Goal: Task Accomplishment & Management: Complete application form

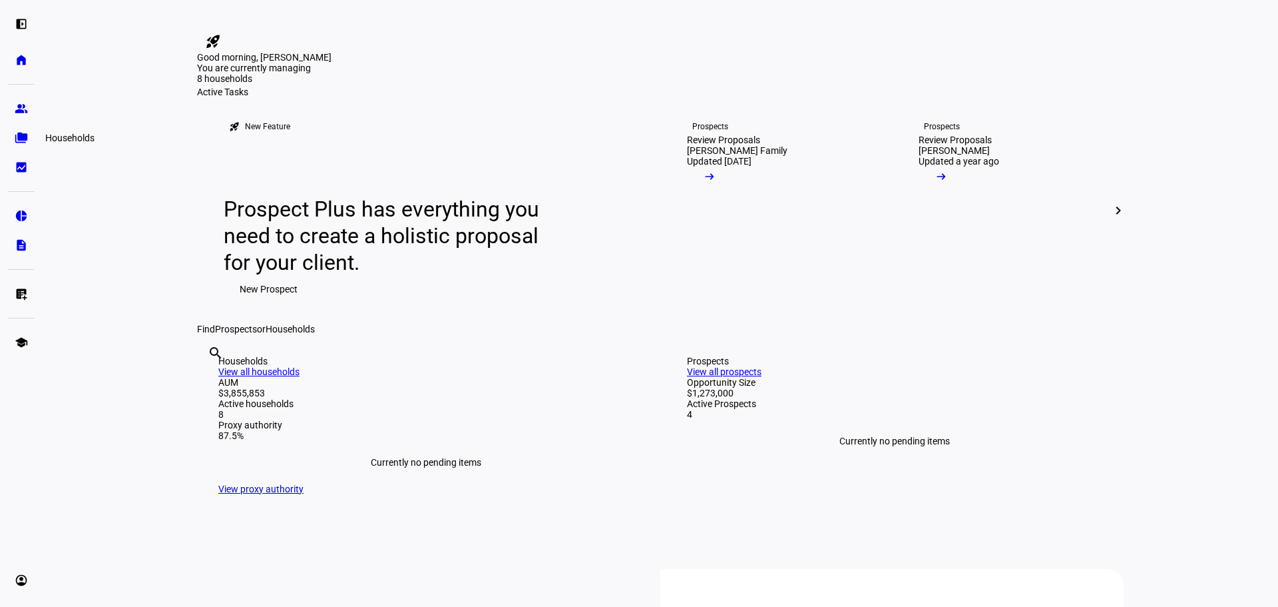
click at [19, 139] on eth-mat-symbol "folder_copy" at bounding box center [21, 137] width 13 height 13
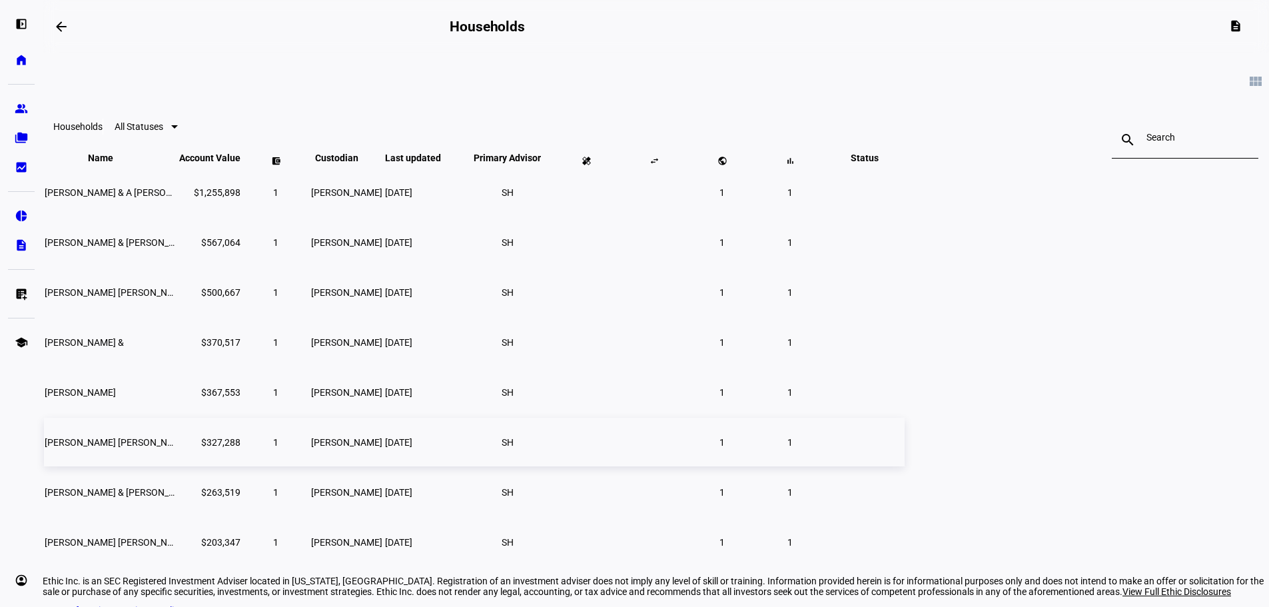
click at [209, 447] on span "[PERSON_NAME] [PERSON_NAME] Ttee" at bounding box center [127, 442] width 164 height 11
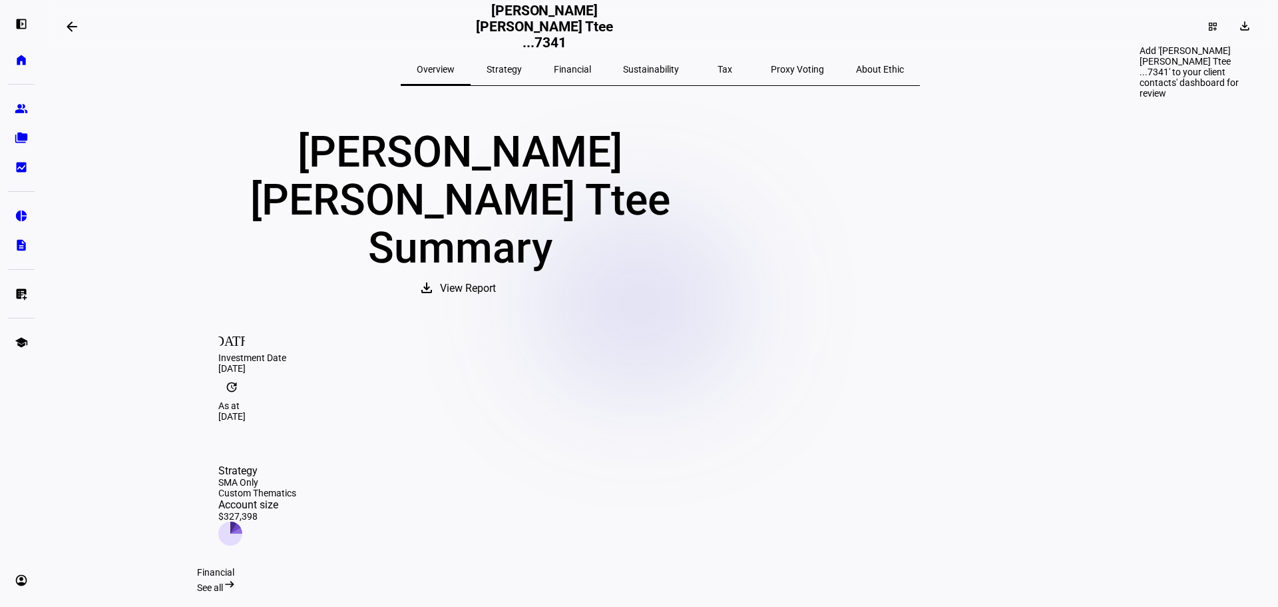
click at [1199, 20] on div "dashboard_customize" at bounding box center [1213, 26] width 29 height 21
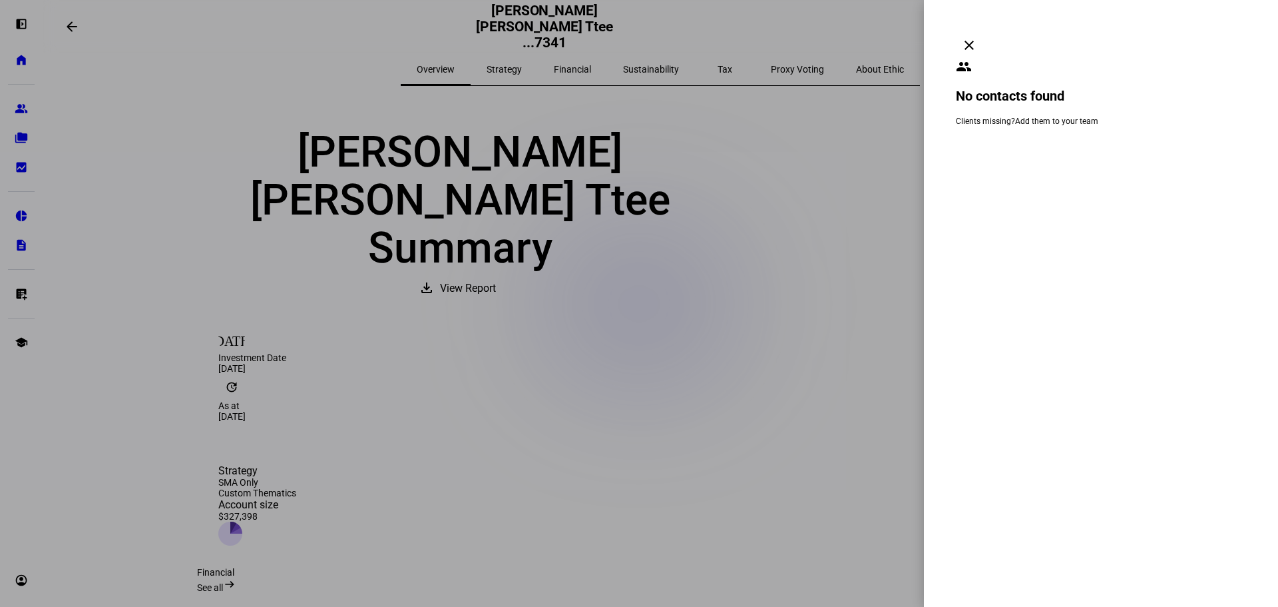
click at [978, 37] on mat-icon "clear" at bounding box center [970, 45] width 16 height 16
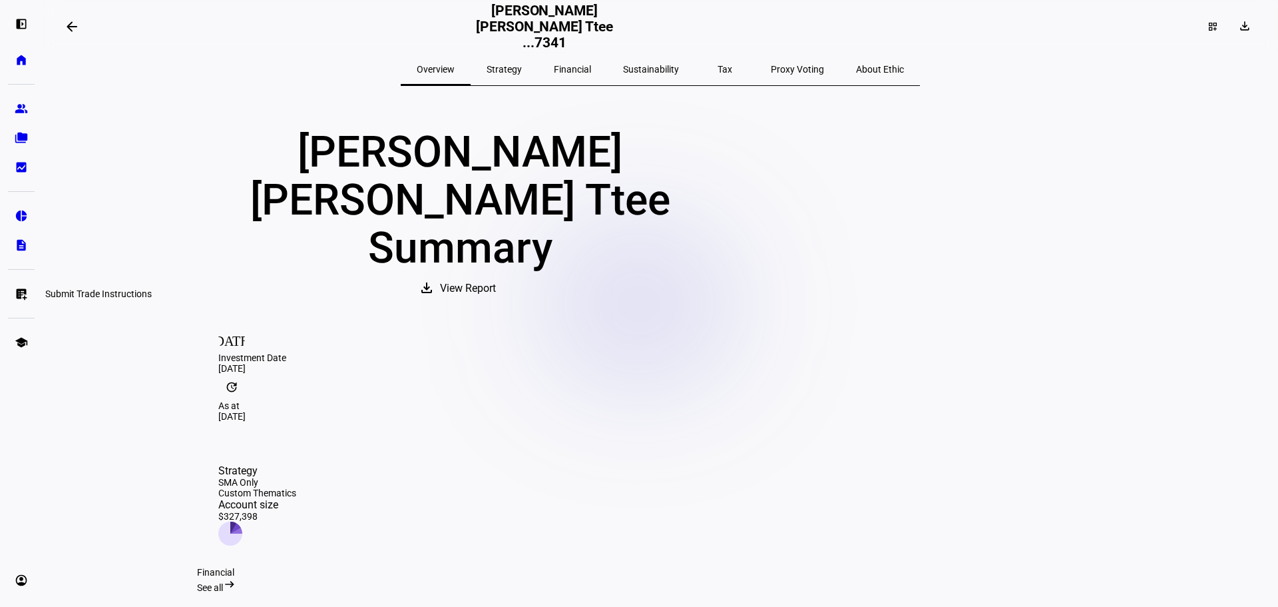
click at [28, 292] on link "list_alt_add Submit Trade Instructions" at bounding box center [21, 293] width 27 height 27
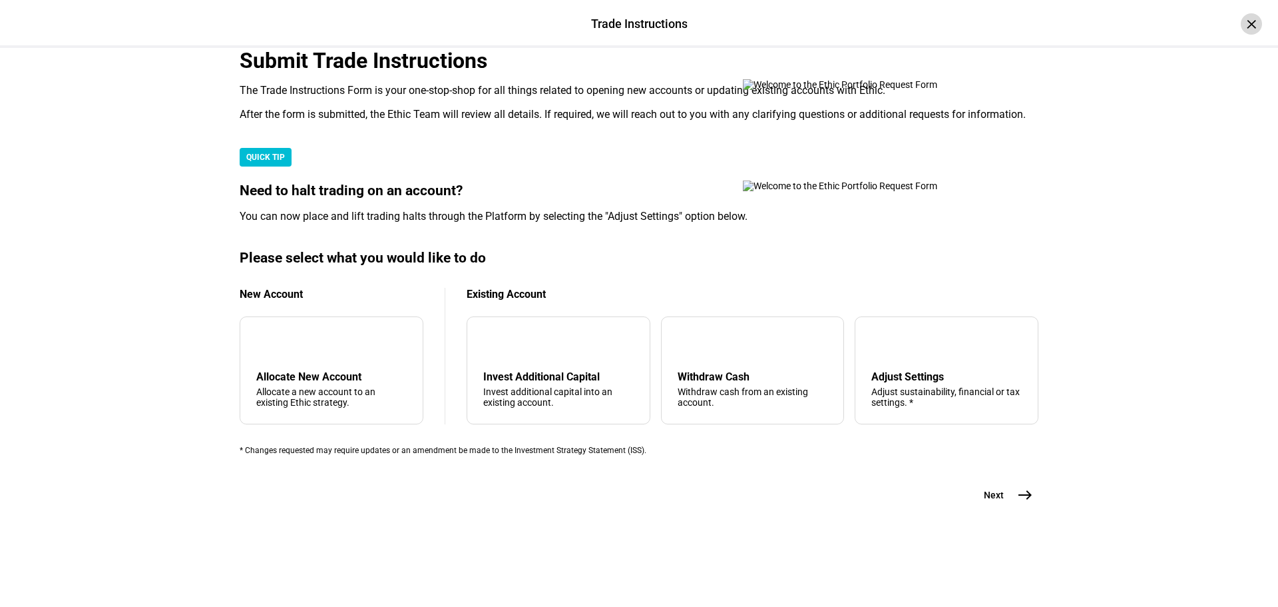
click at [1245, 23] on div "×" at bounding box center [1251, 23] width 21 height 21
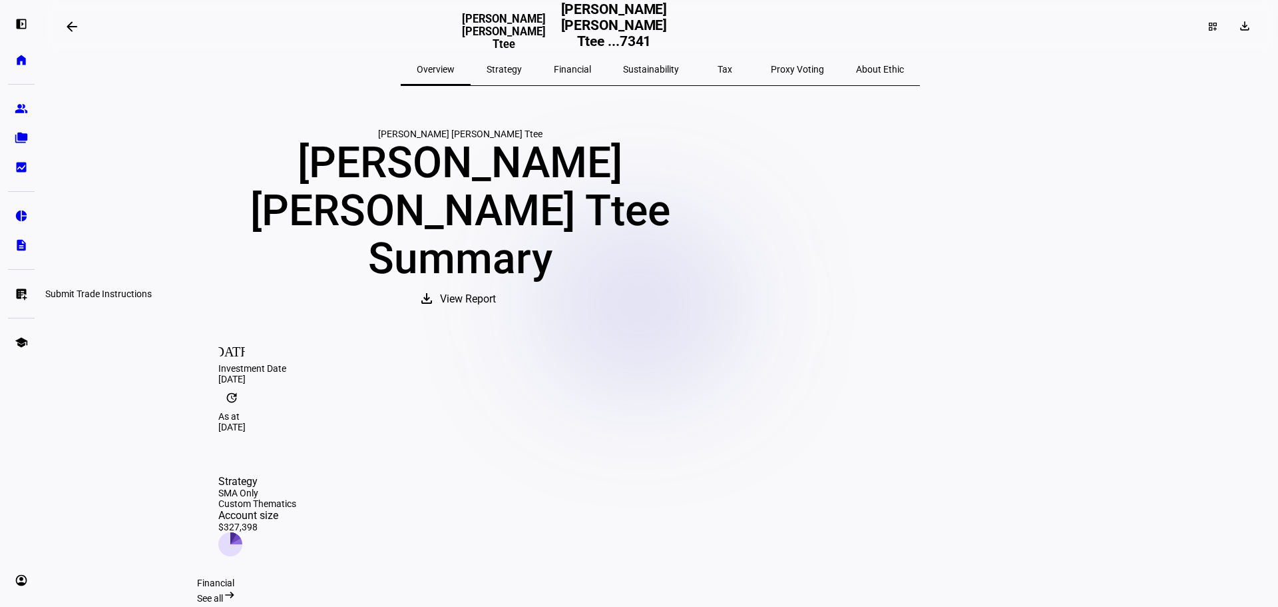
click at [22, 298] on eth-mat-symbol "list_alt_add" at bounding box center [21, 293] width 13 height 13
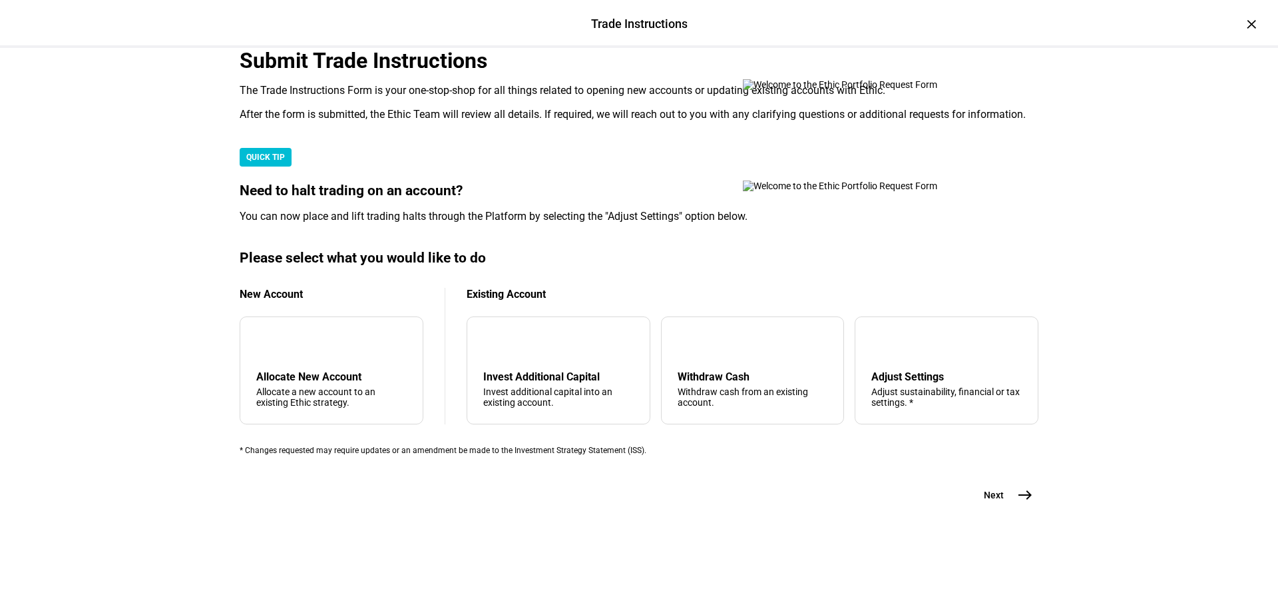
click at [753, 90] on img at bounding box center [863, 84] width 240 height 11
click at [519, 370] on div "Invest Additional Capital" at bounding box center [558, 376] width 150 height 13
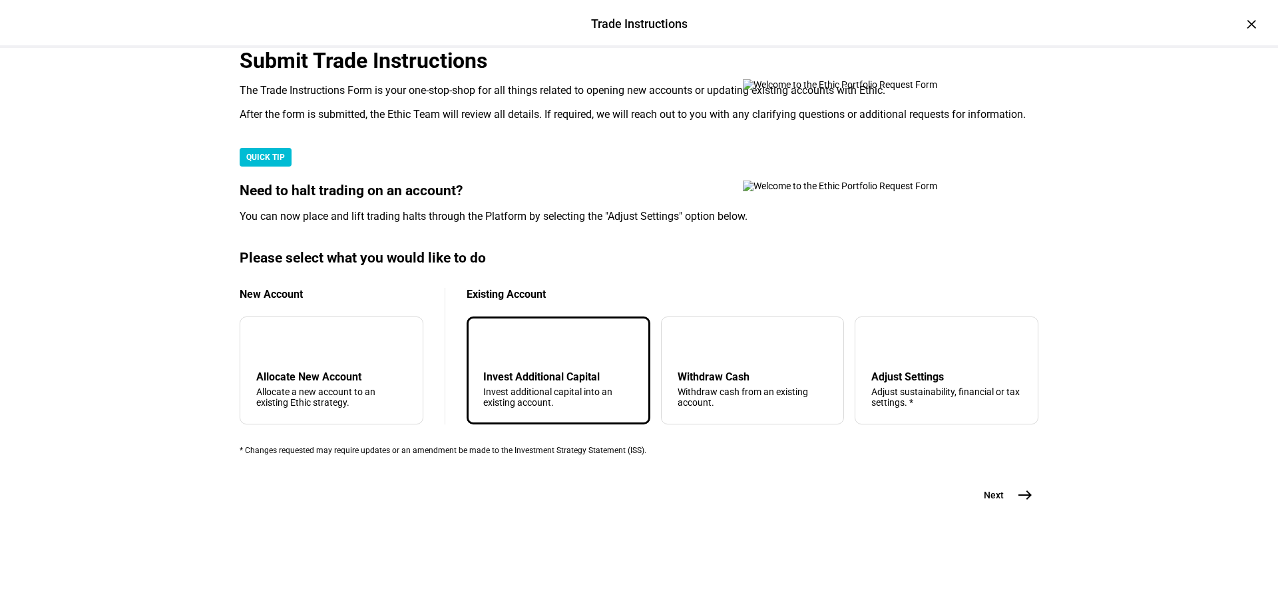
click at [1035, 541] on div "Submit Trade Instructions The Trade Instructions Form is your one-stop-shop for…" at bounding box center [639, 298] width 842 height 500
click at [1012, 508] on span "east" at bounding box center [1025, 494] width 27 height 27
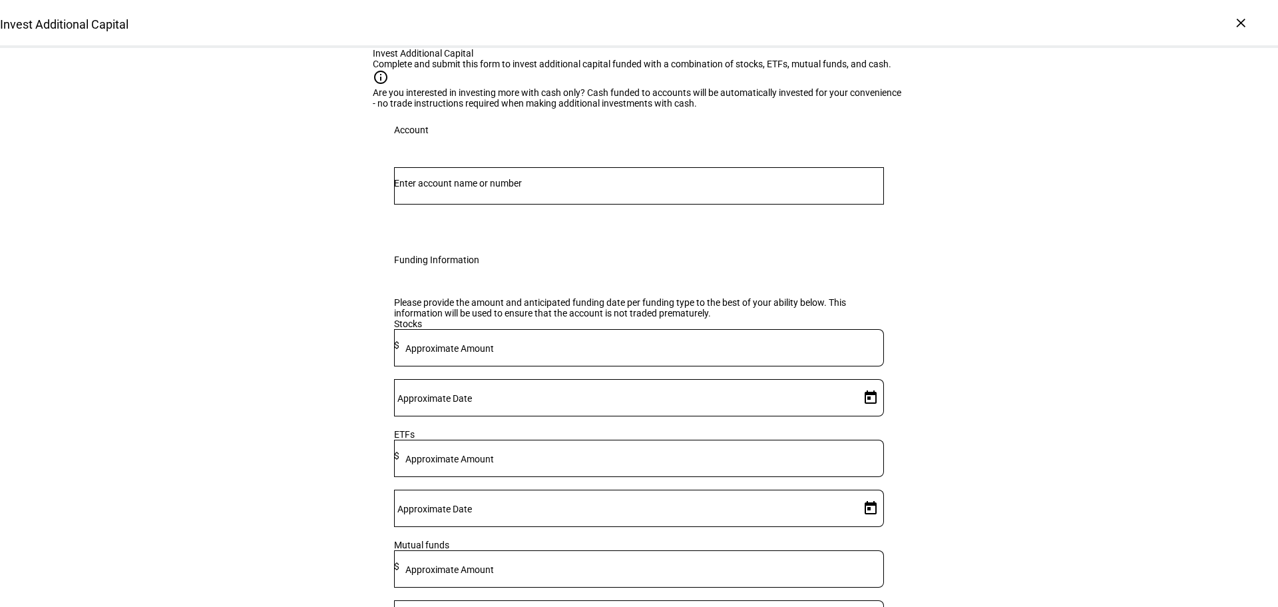
click at [535, 188] on input "Number" at bounding box center [639, 183] width 490 height 11
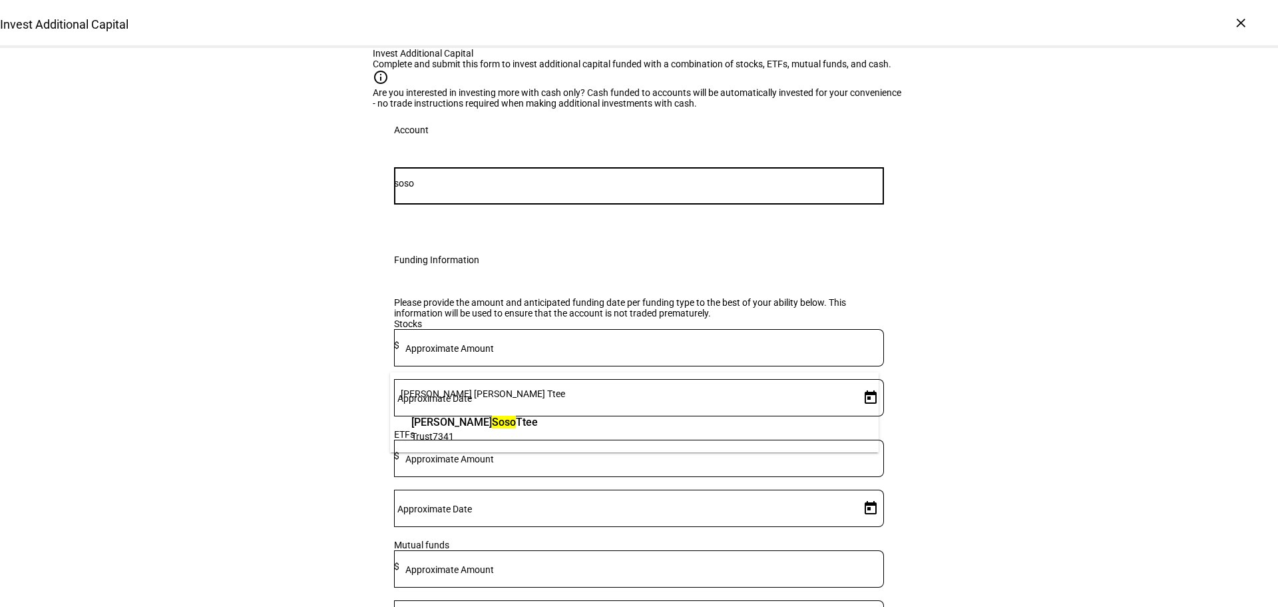
type input "soso"
click at [477, 428] on span "[PERSON_NAME] [PERSON_NAME] Ttee" at bounding box center [475, 421] width 127 height 15
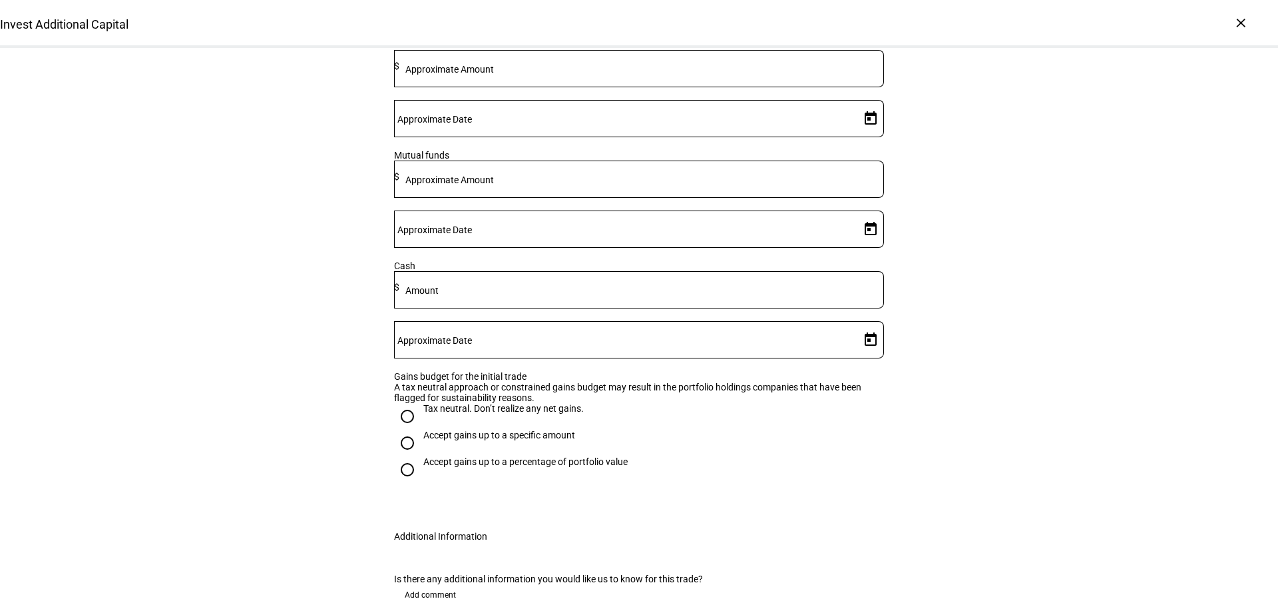
scroll to position [466, 0]
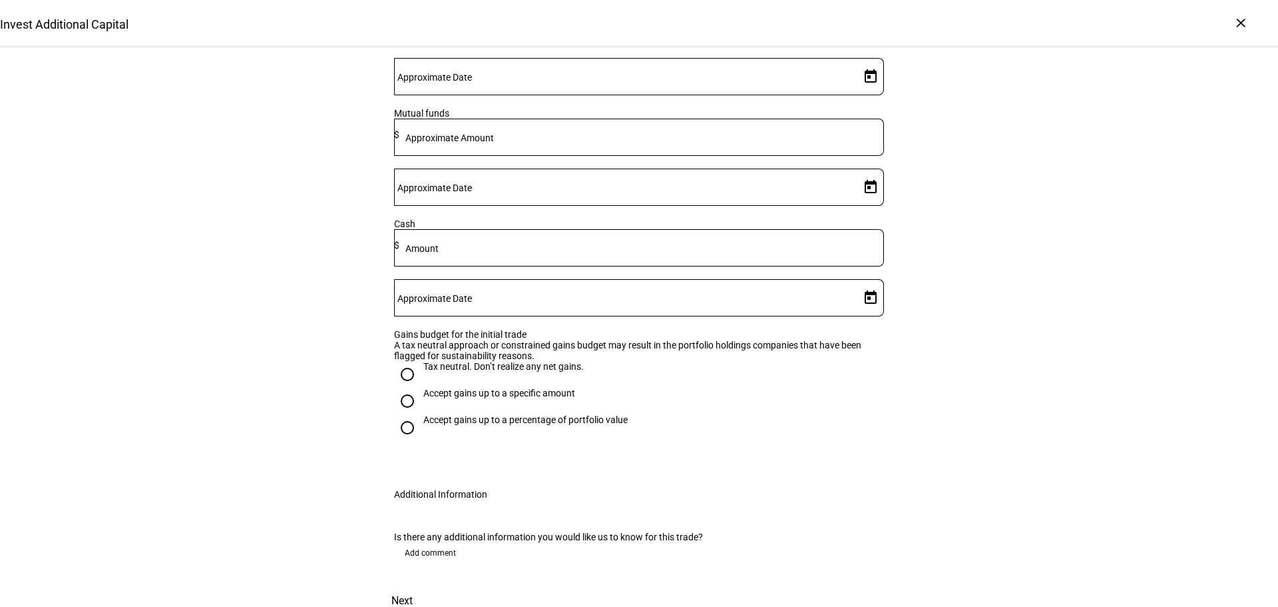
click at [403, 414] on input "Accept gains up to a specific amount" at bounding box center [407, 401] width 27 height 27
radio input "true"
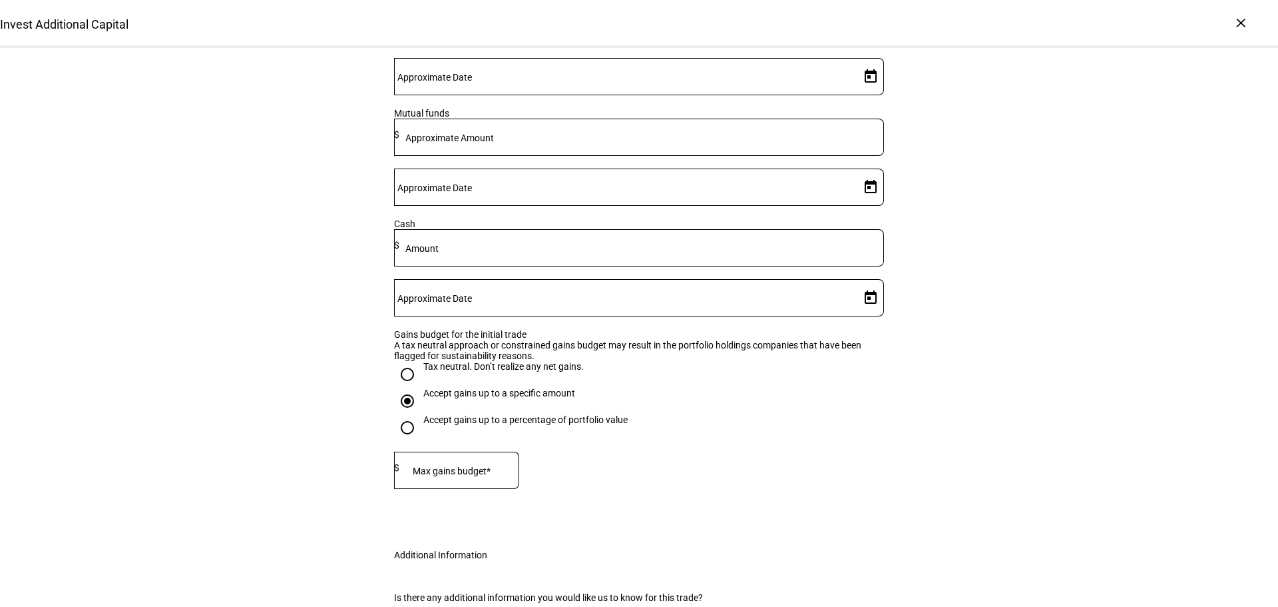
click at [464, 473] on input at bounding box center [460, 467] width 120 height 11
type input "5,000"
click at [671, 501] on eth-form-field-wrapper "Max gains budget* $ 5,000" at bounding box center [639, 476] width 490 height 50
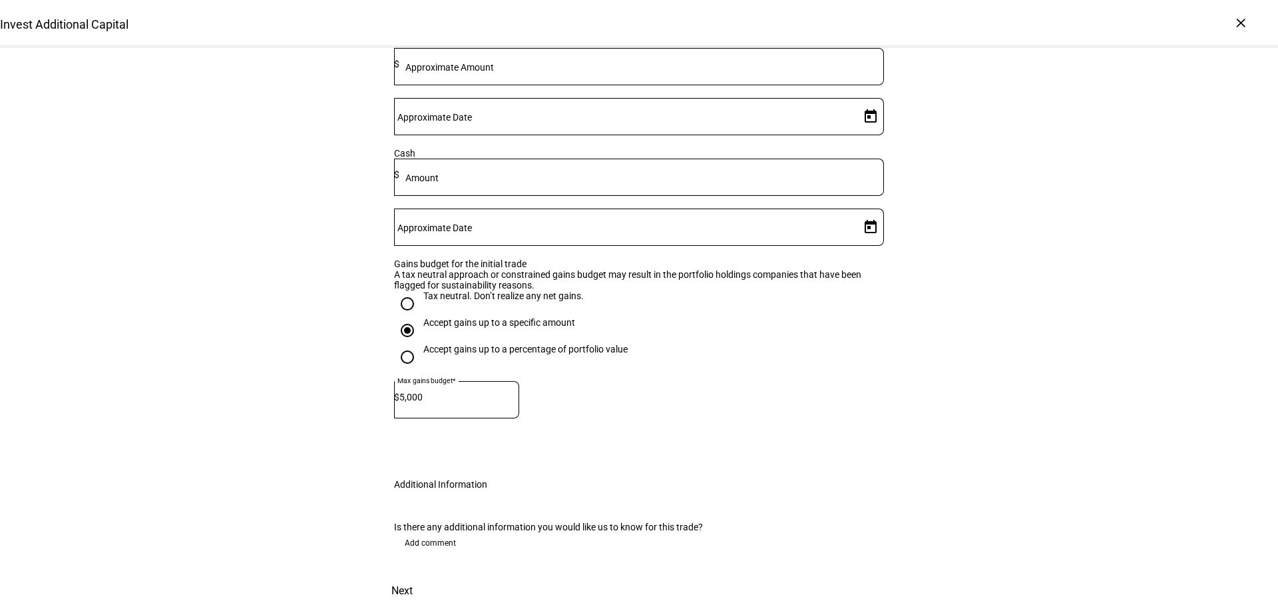
scroll to position [647, 0]
click at [413, 575] on span "Next" at bounding box center [402, 591] width 21 height 32
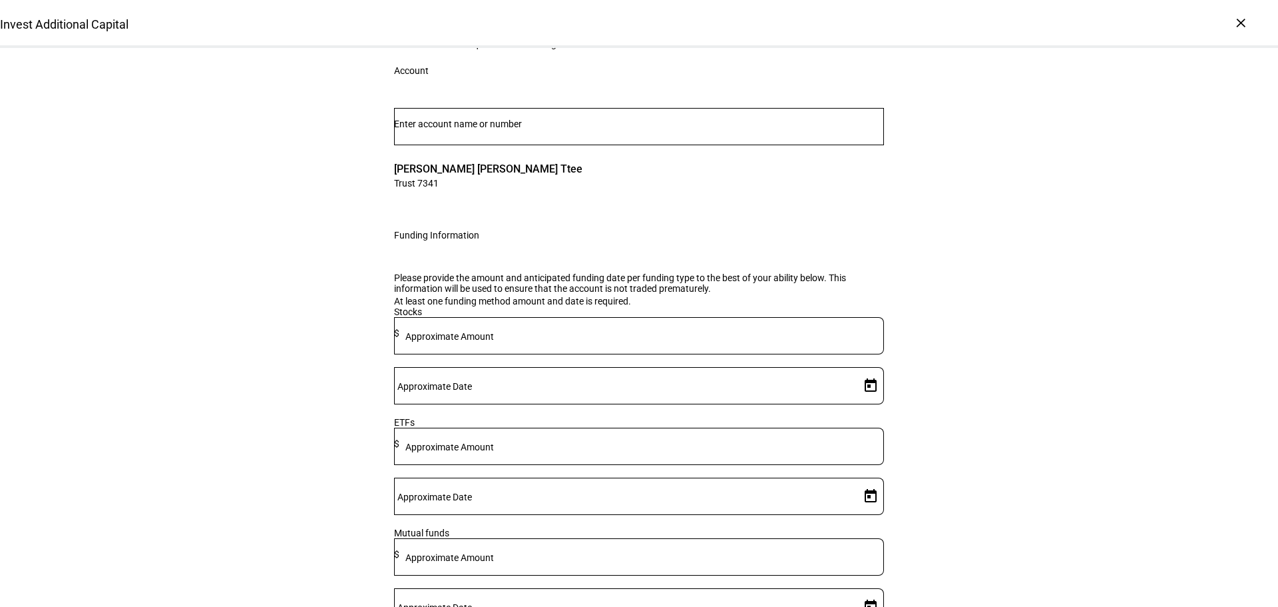
scroll to position [0, 0]
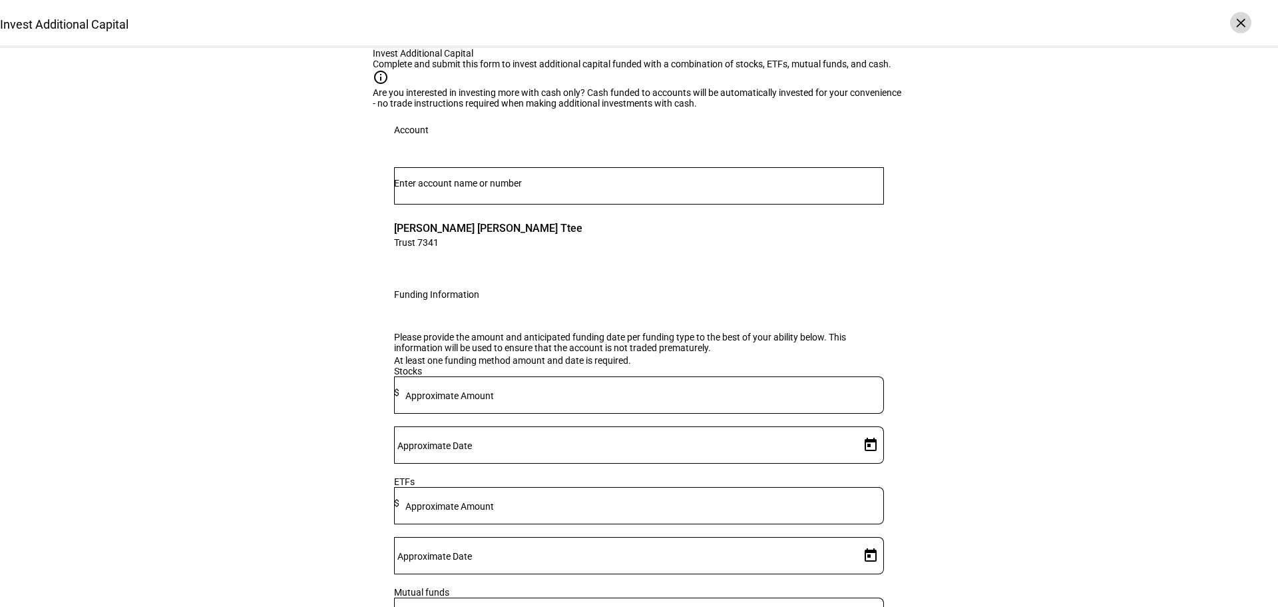
click at [1247, 23] on div "×" at bounding box center [1241, 22] width 21 height 21
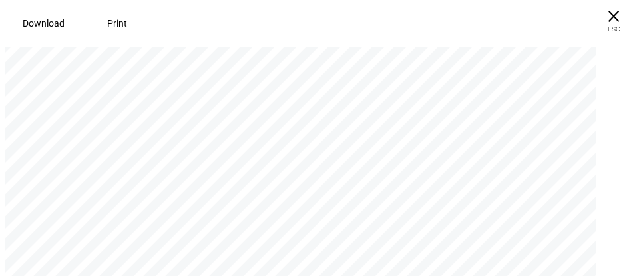
scroll to position [4188, 0]
